Goal: Task Accomplishment & Management: Manage account settings

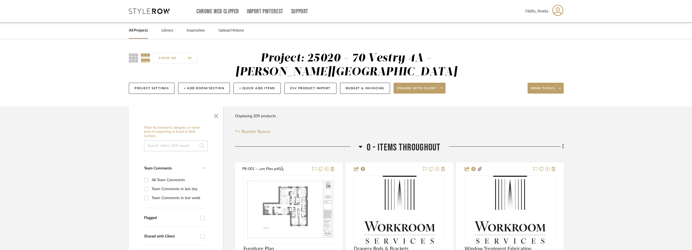
click at [145, 10] on icon at bounding box center [149, 10] width 41 height 5
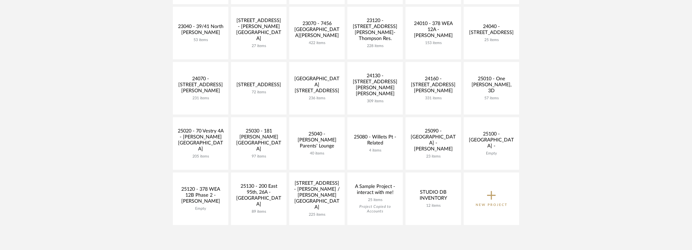
scroll to position [218, 0]
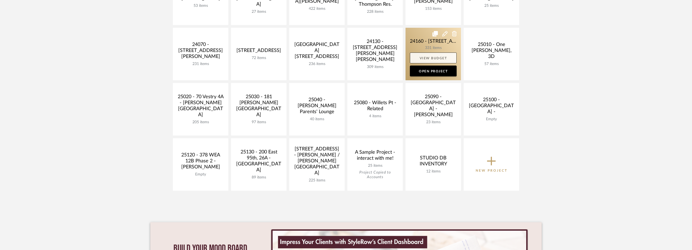
click at [418, 53] on link "View Budget" at bounding box center [433, 57] width 47 height 11
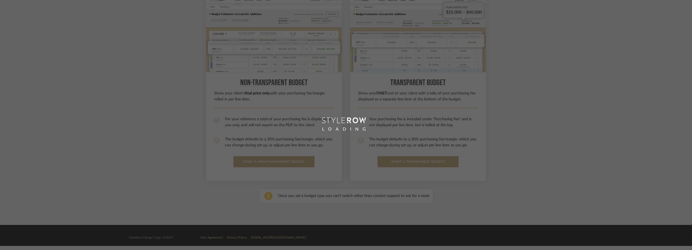
scroll to position [69, 0]
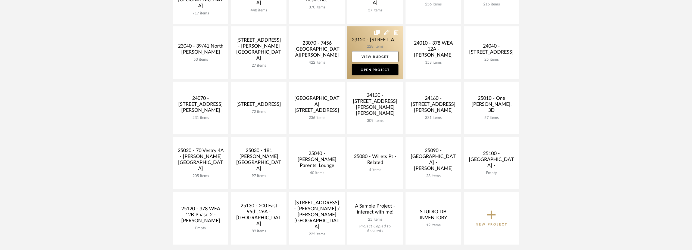
scroll to position [163, 0]
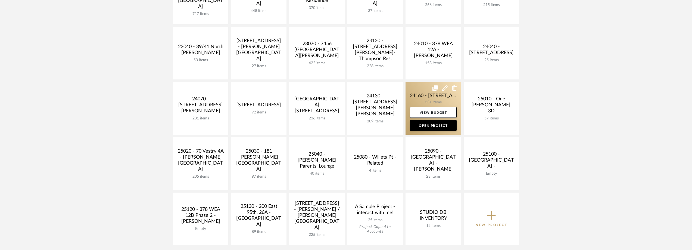
click at [411, 88] on link at bounding box center [433, 108] width 55 height 52
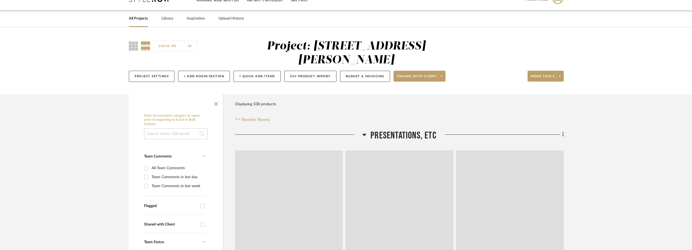
scroll to position [109, 0]
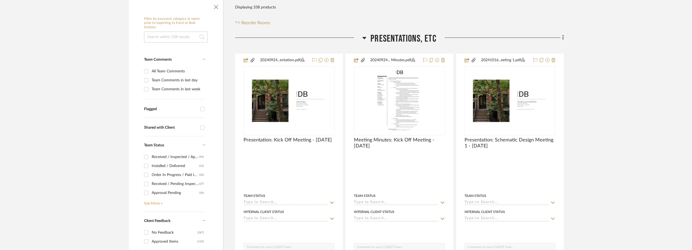
click at [152, 198] on link "See More +" at bounding box center [174, 201] width 63 height 9
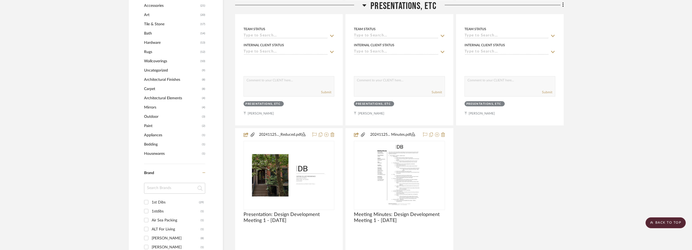
scroll to position [680, 0]
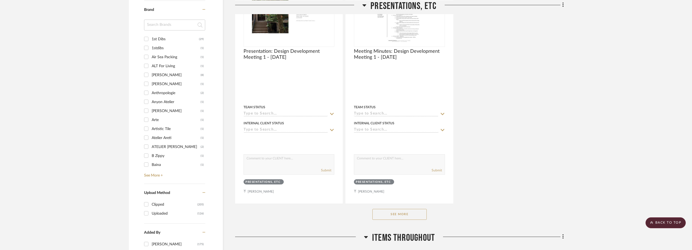
click at [178, 24] on input at bounding box center [174, 25] width 61 height 11
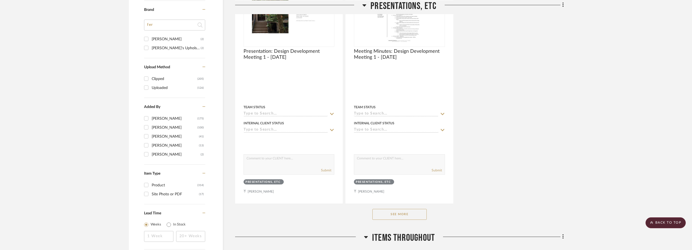
type input "fer"
click at [173, 47] on div "[PERSON_NAME]'s Upholstery" at bounding box center [176, 48] width 49 height 9
click at [151, 47] on input "[PERSON_NAME]'s Upholstery (2)" at bounding box center [146, 48] width 9 height 9
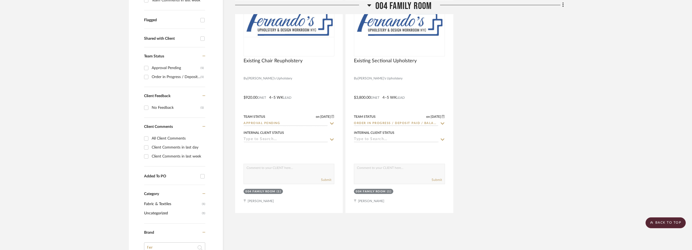
scroll to position [145, 0]
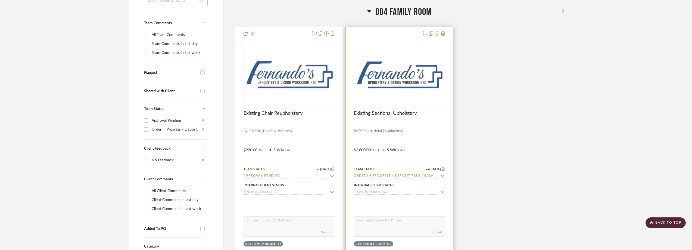
click at [388, 81] on img "0" at bounding box center [400, 73] width 90 height 31
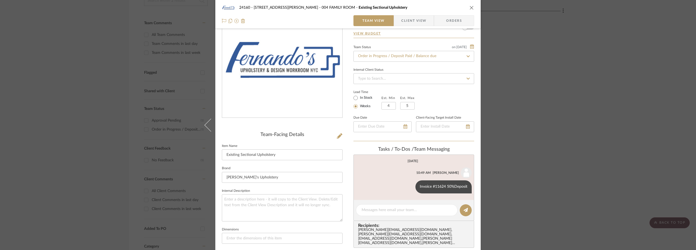
scroll to position [65, 0]
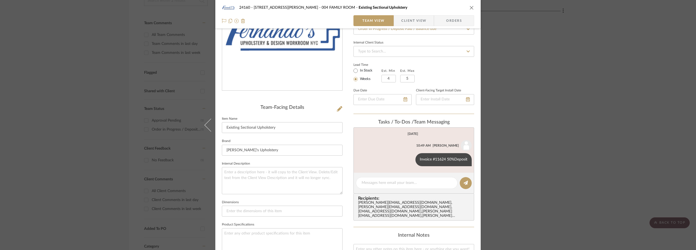
drag, startPoint x: 540, startPoint y: 129, endPoint x: 399, endPoint y: 101, distance: 143.5
click at [540, 129] on div "24160 - [STREET_ADDRESS] - [PERSON_NAME] 004 FAMILY ROOM Existing Sectional Uph…" at bounding box center [348, 125] width 696 height 250
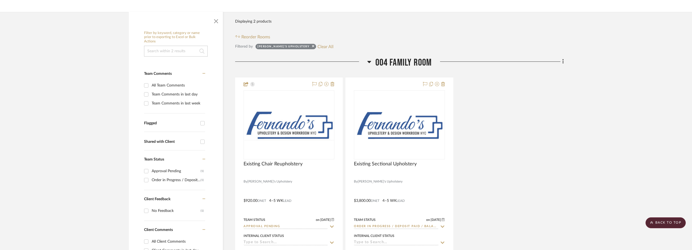
scroll to position [36, 0]
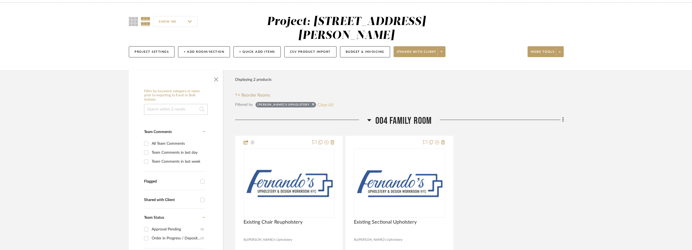
click at [318, 107] on button "Clear All" at bounding box center [326, 104] width 16 height 7
checkbox input "false"
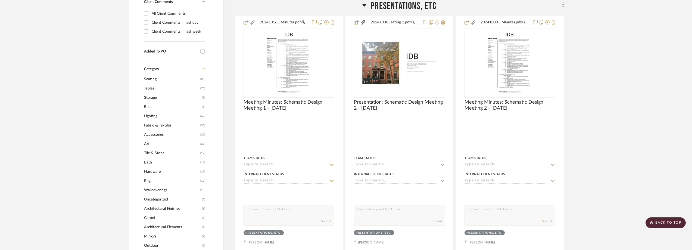
scroll to position [381, 0]
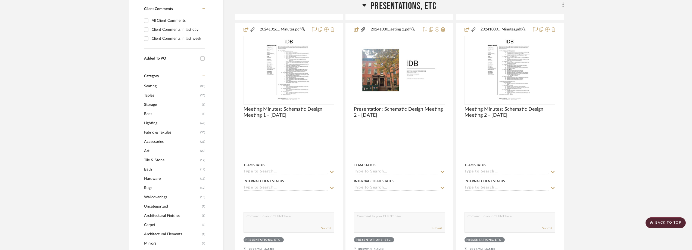
click at [159, 86] on span "Seating" at bounding box center [171, 86] width 55 height 9
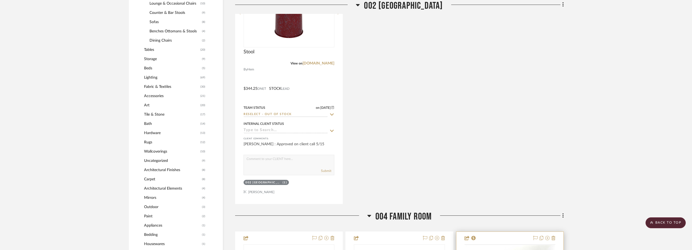
scroll to position [598, 0]
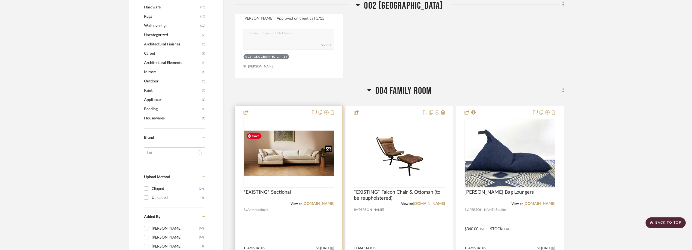
click at [0, 0] on img at bounding box center [0, 0] width 0 height 0
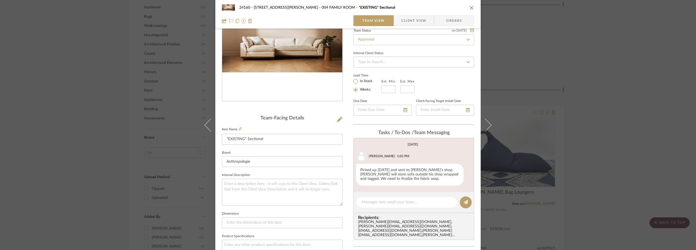
scroll to position [190, 0]
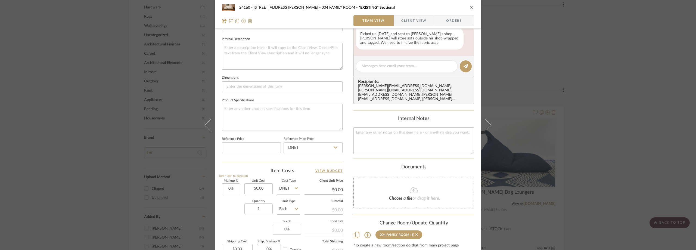
click at [398, 187] on fa-icon at bounding box center [413, 190] width 49 height 7
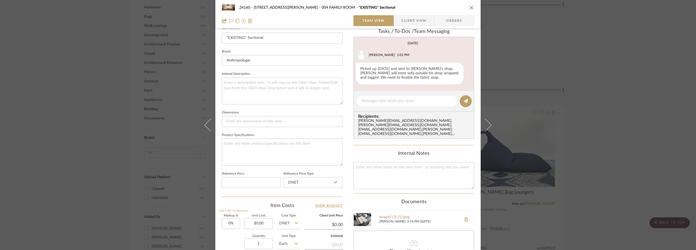
scroll to position [136, 0]
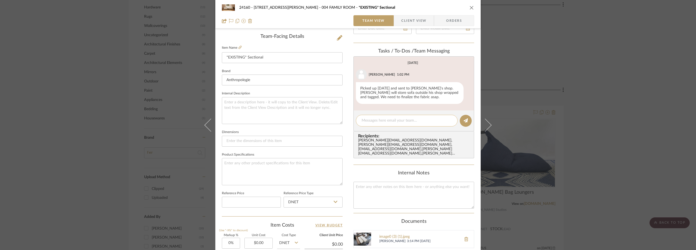
click at [385, 120] on textarea at bounding box center [407, 121] width 90 height 6
type textarea "C"
type textarea "S"
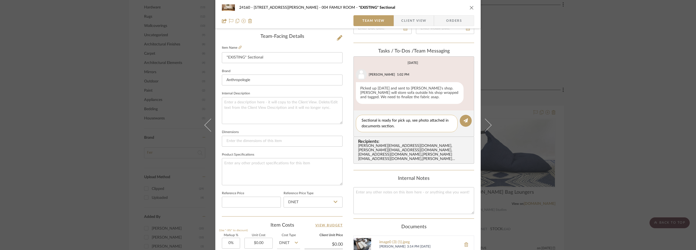
type textarea "Sectional is ready for pick up, see photo attached in documents section."
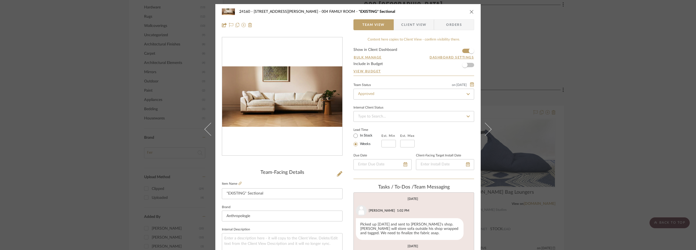
click at [553, 92] on div "24160 - [STREET_ADDRESS] - [PERSON_NAME] 004 FAMILY ROOM *EXISTING* Sectional T…" at bounding box center [348, 125] width 696 height 250
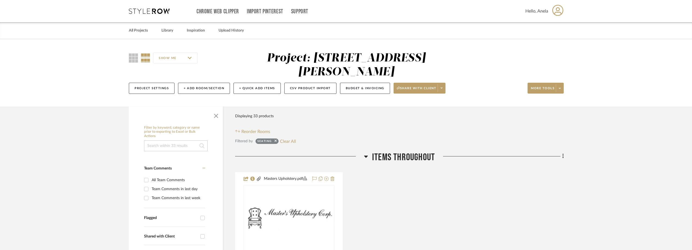
click at [287, 141] on button "Clear All" at bounding box center [288, 141] width 16 height 7
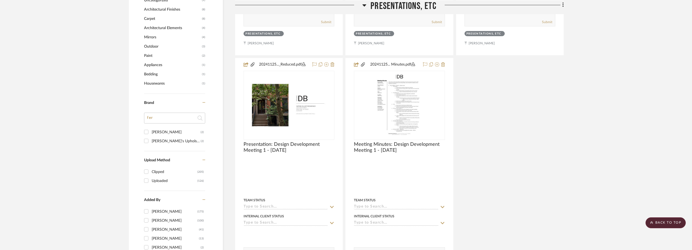
scroll to position [598, 0]
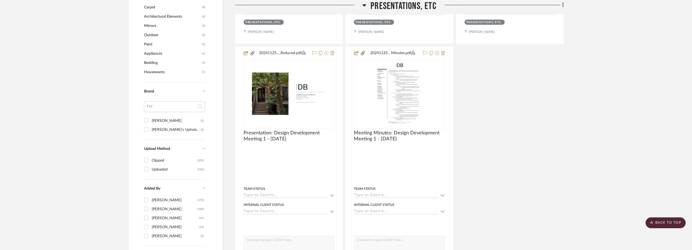
click at [168, 131] on div "[PERSON_NAME]'s Upholstery" at bounding box center [176, 129] width 49 height 9
click at [151, 131] on input "[PERSON_NAME]'s Upholstery (2)" at bounding box center [146, 129] width 9 height 9
checkbox input "true"
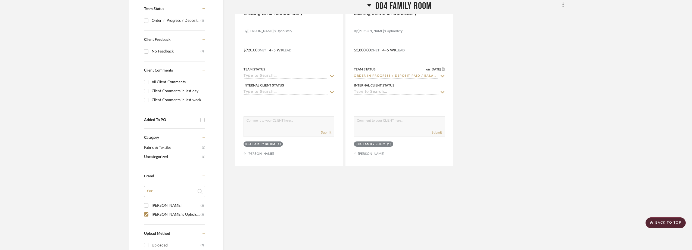
scroll to position [109, 0]
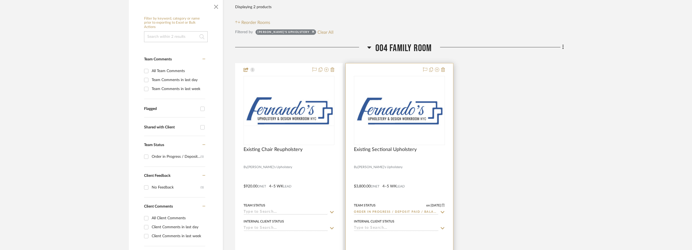
click at [384, 112] on img "0" at bounding box center [400, 110] width 90 height 31
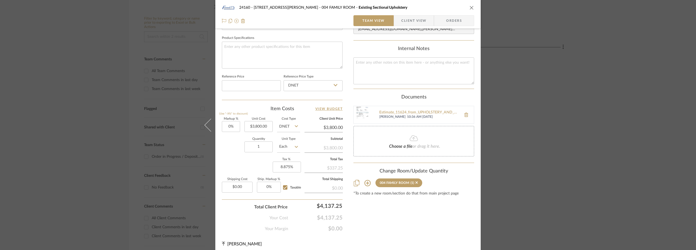
scroll to position [255, 0]
